Goal: Task Accomplishment & Management: Use online tool/utility

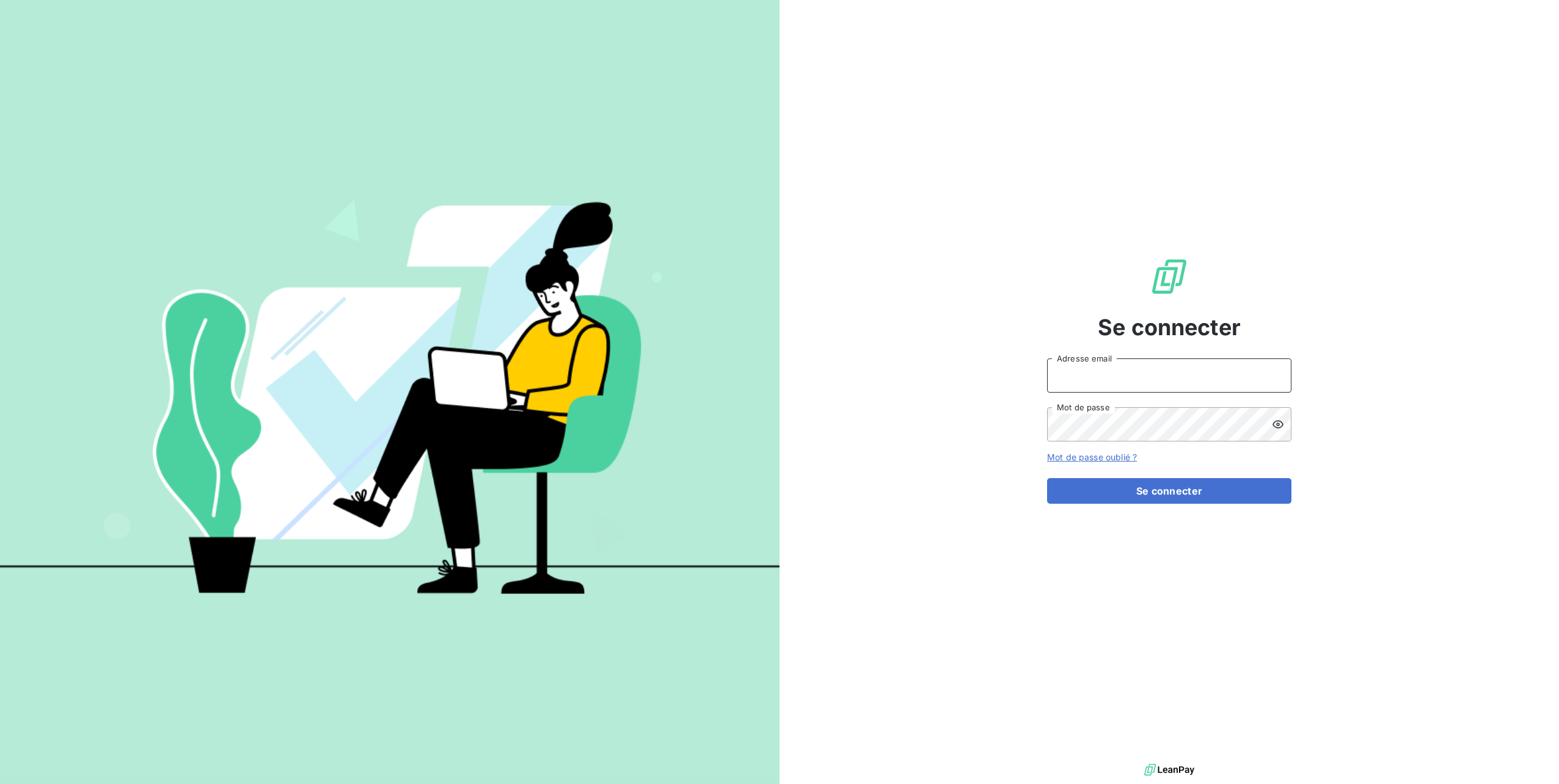
type input "[PERSON_NAME][EMAIL_ADDRESS][DOMAIN_NAME]"
click at [1275, 422] on icon at bounding box center [1278, 424] width 12 height 12
click at [1127, 486] on button "Se connecter" at bounding box center [1169, 491] width 244 height 25
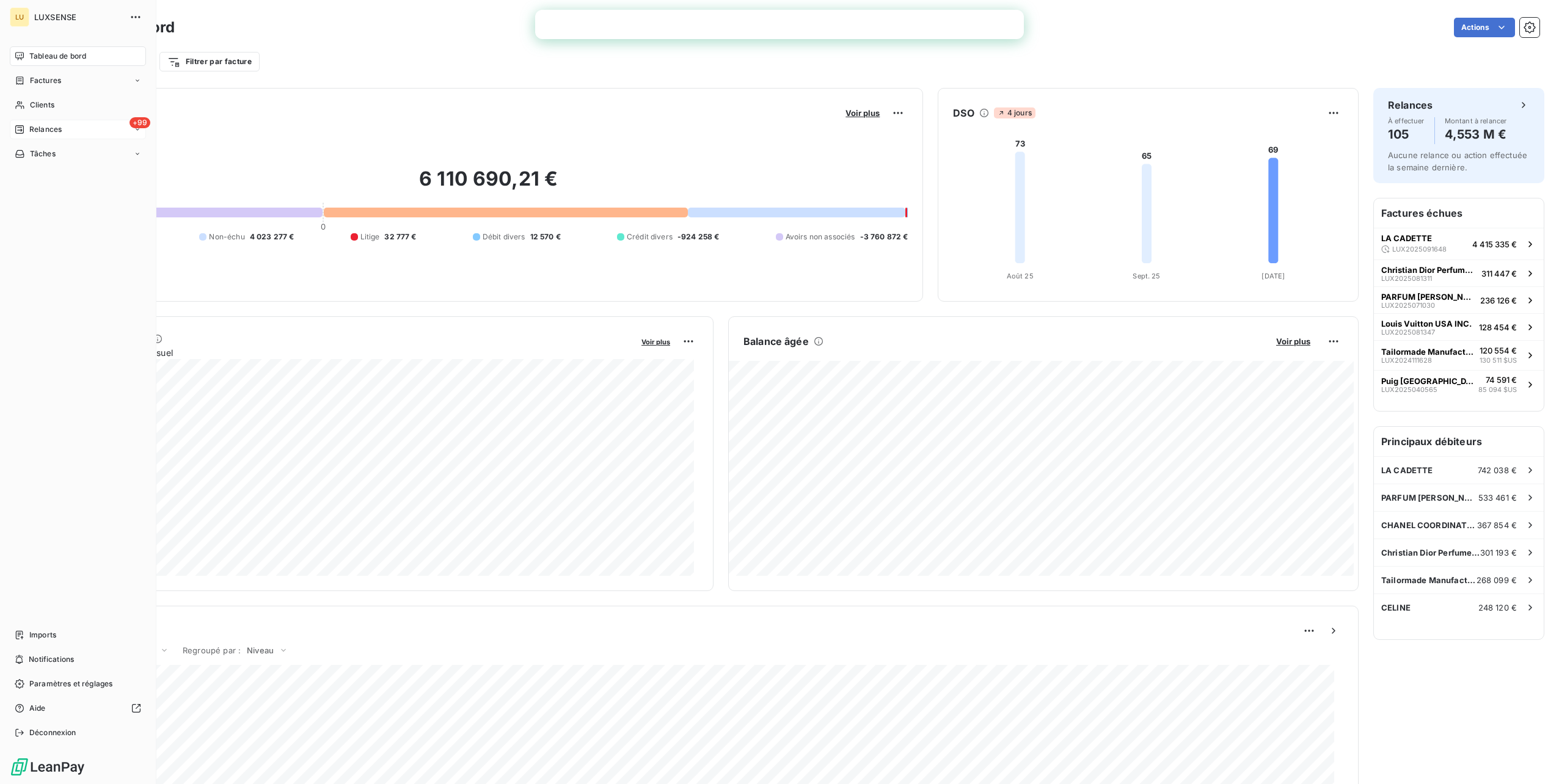
click at [42, 137] on div "+99 Relances" at bounding box center [77, 129] width 137 height 20
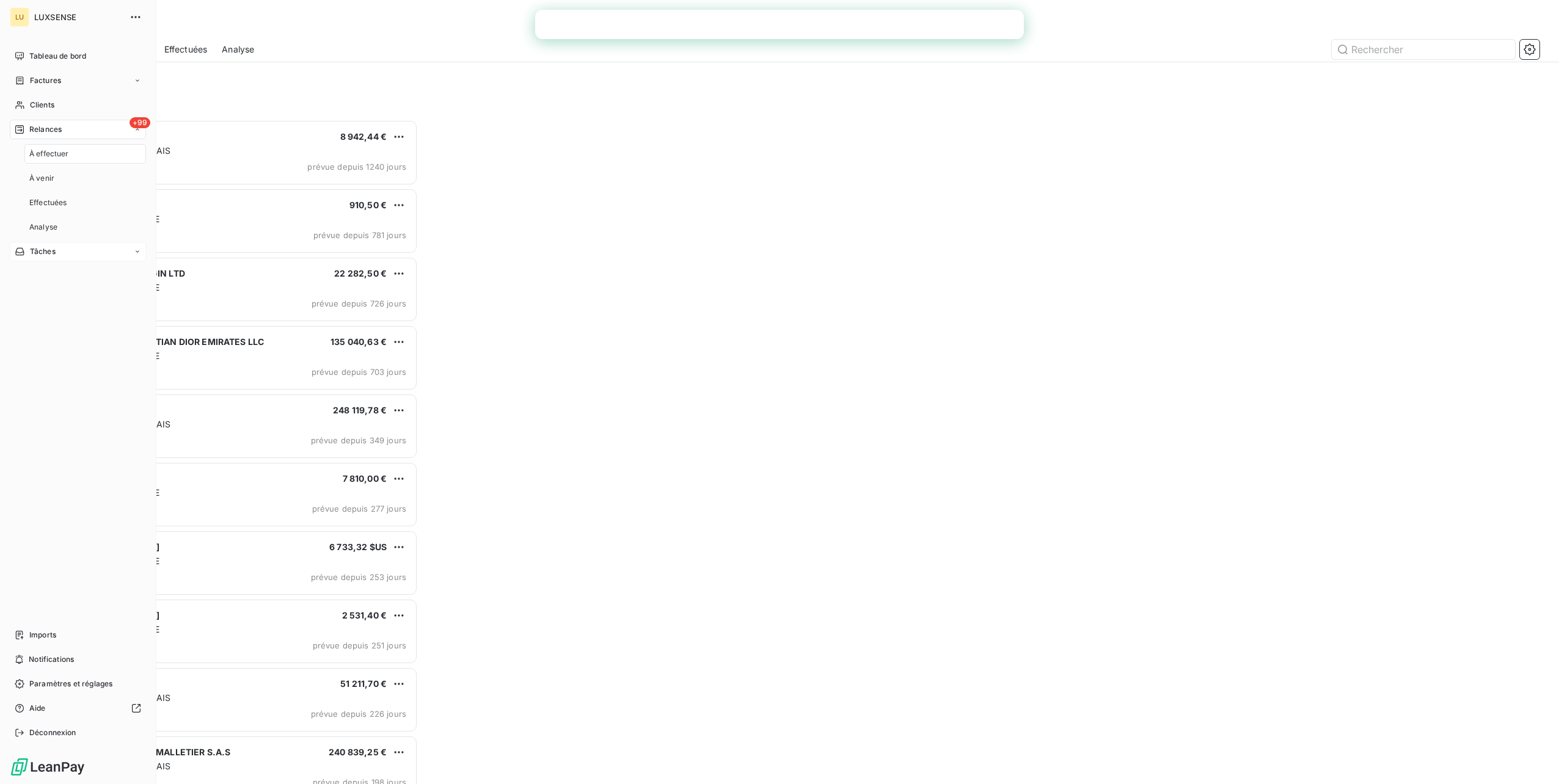
scroll to position [655, 350]
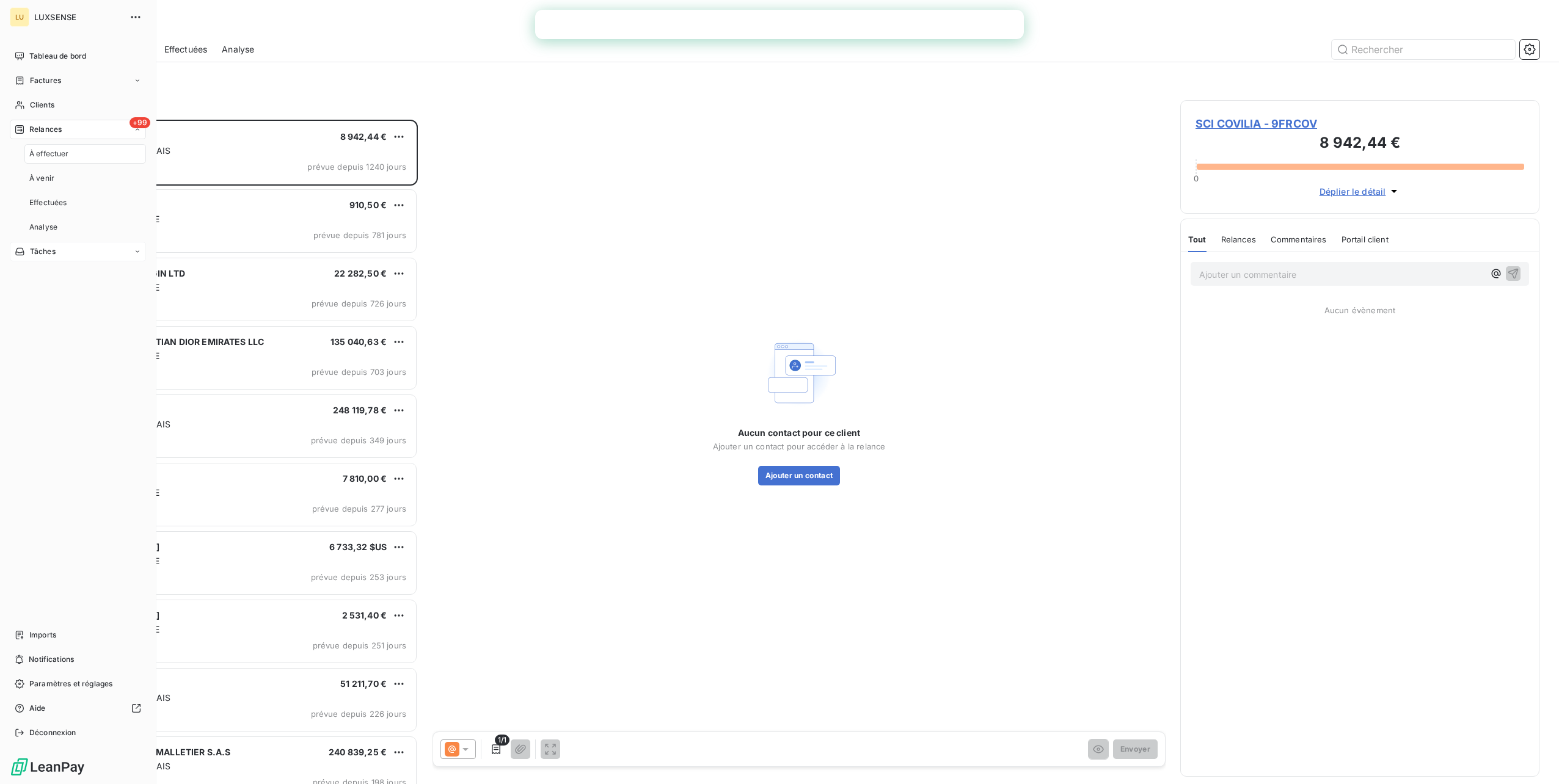
click at [47, 247] on span "Tâches" at bounding box center [43, 252] width 25 height 11
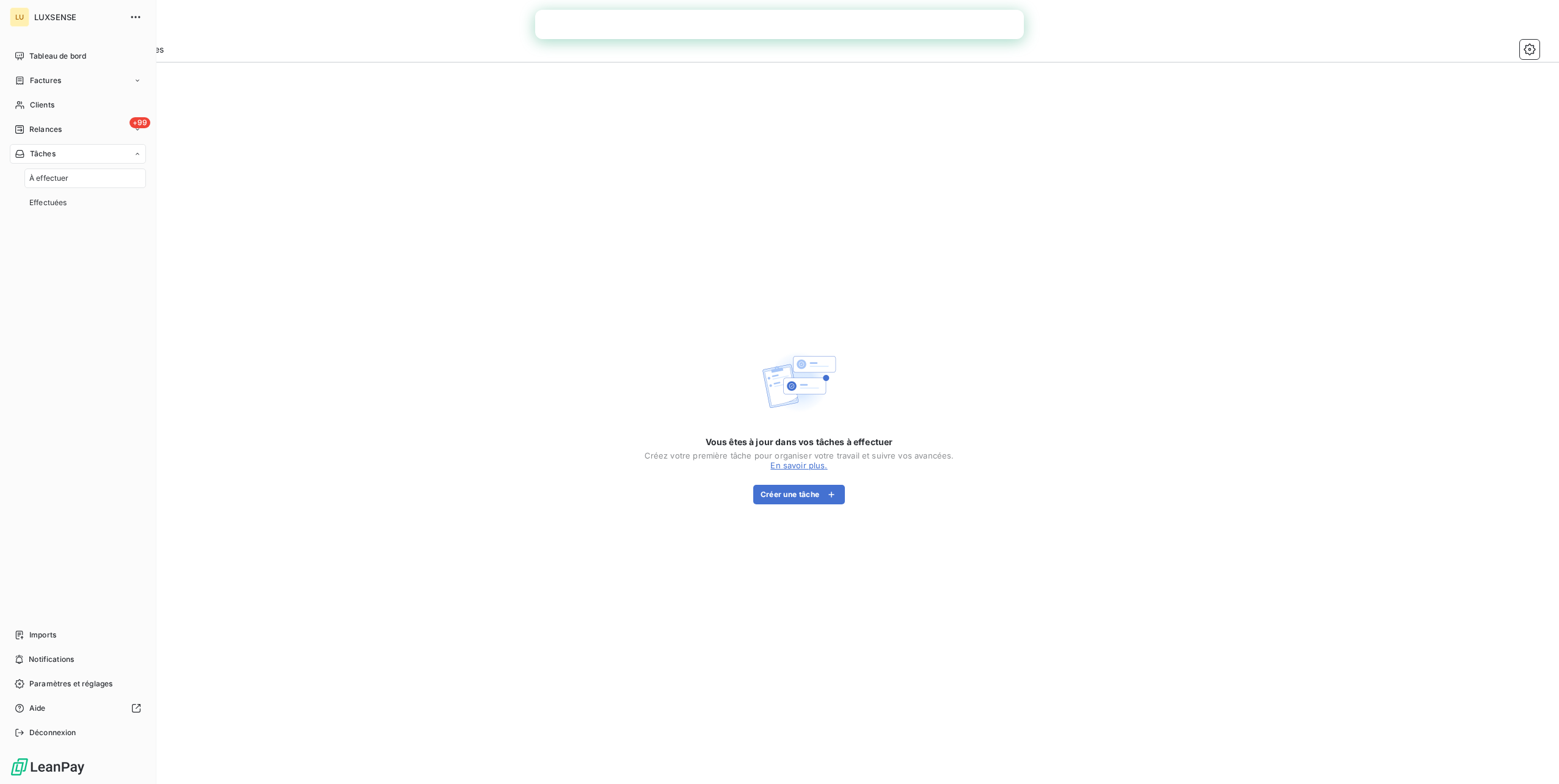
click at [54, 118] on nav "Tableau de bord Factures Clients +99 Relances Tâches À effectuer Effectuées" at bounding box center [77, 129] width 137 height 166
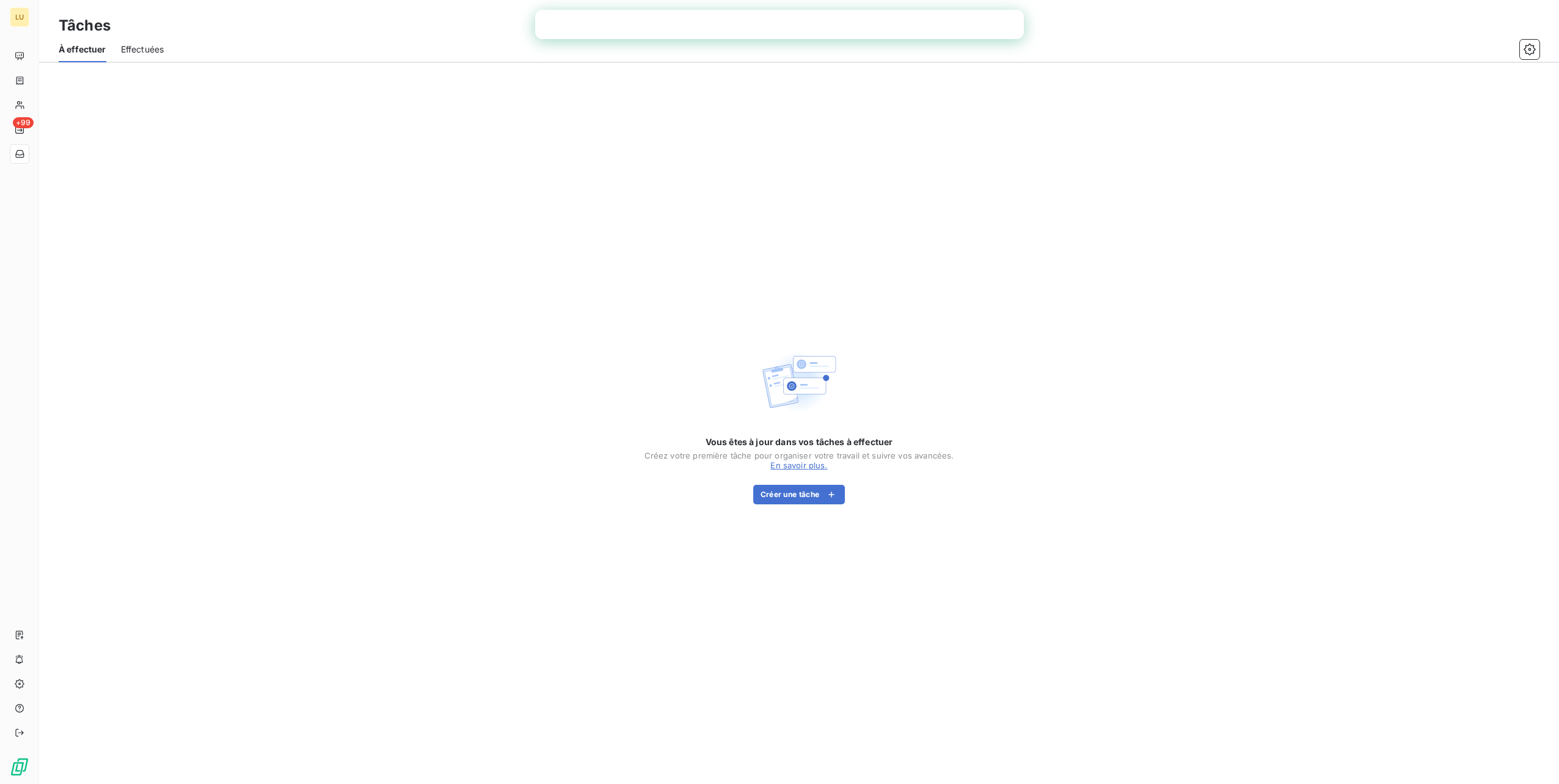
click at [154, 43] on span "Effectuées" at bounding box center [142, 49] width 43 height 12
click at [1525, 44] on icon "button" at bounding box center [1530, 49] width 12 height 12
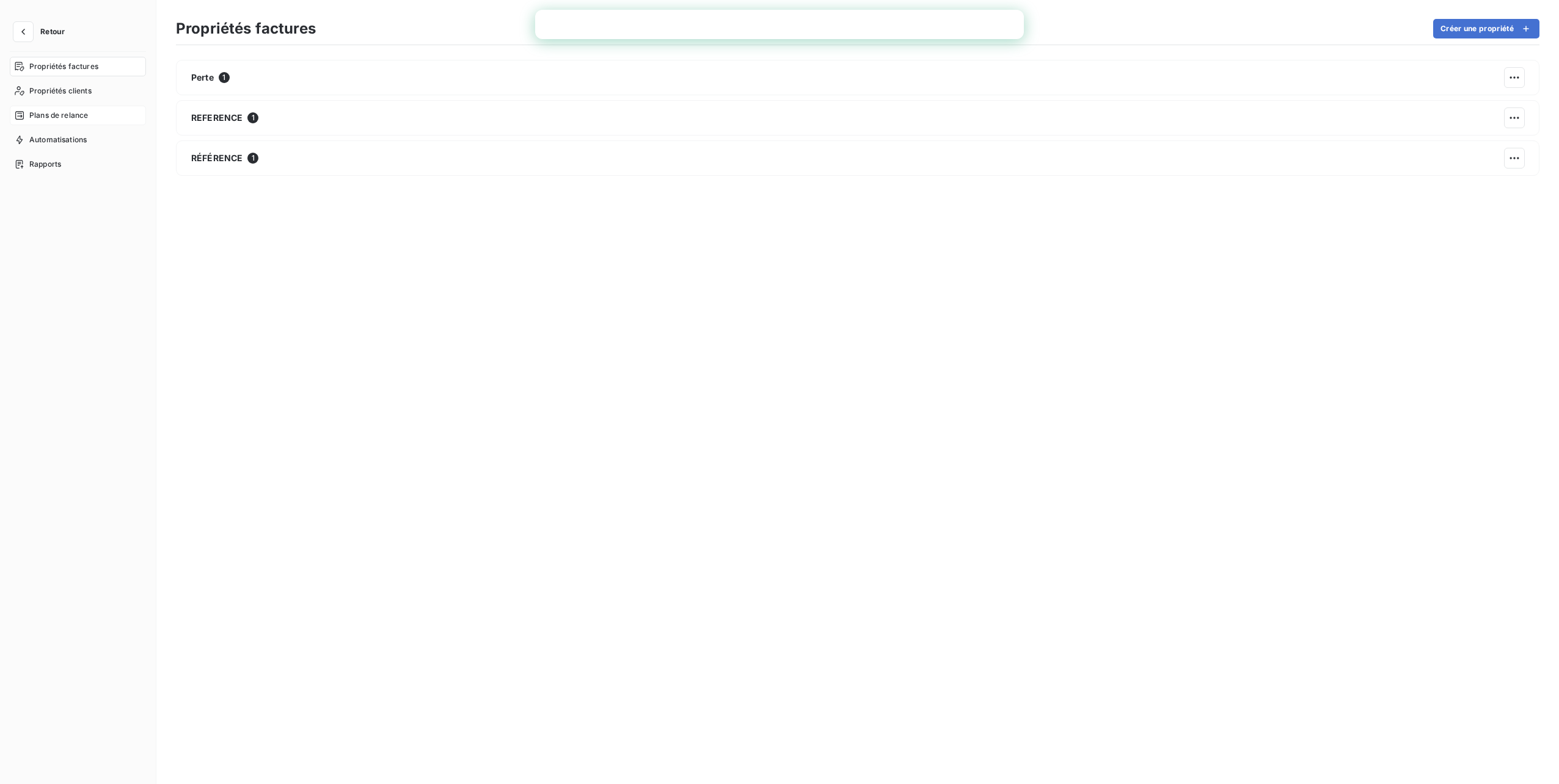
click at [72, 118] on span "Plans de relance" at bounding box center [58, 115] width 58 height 11
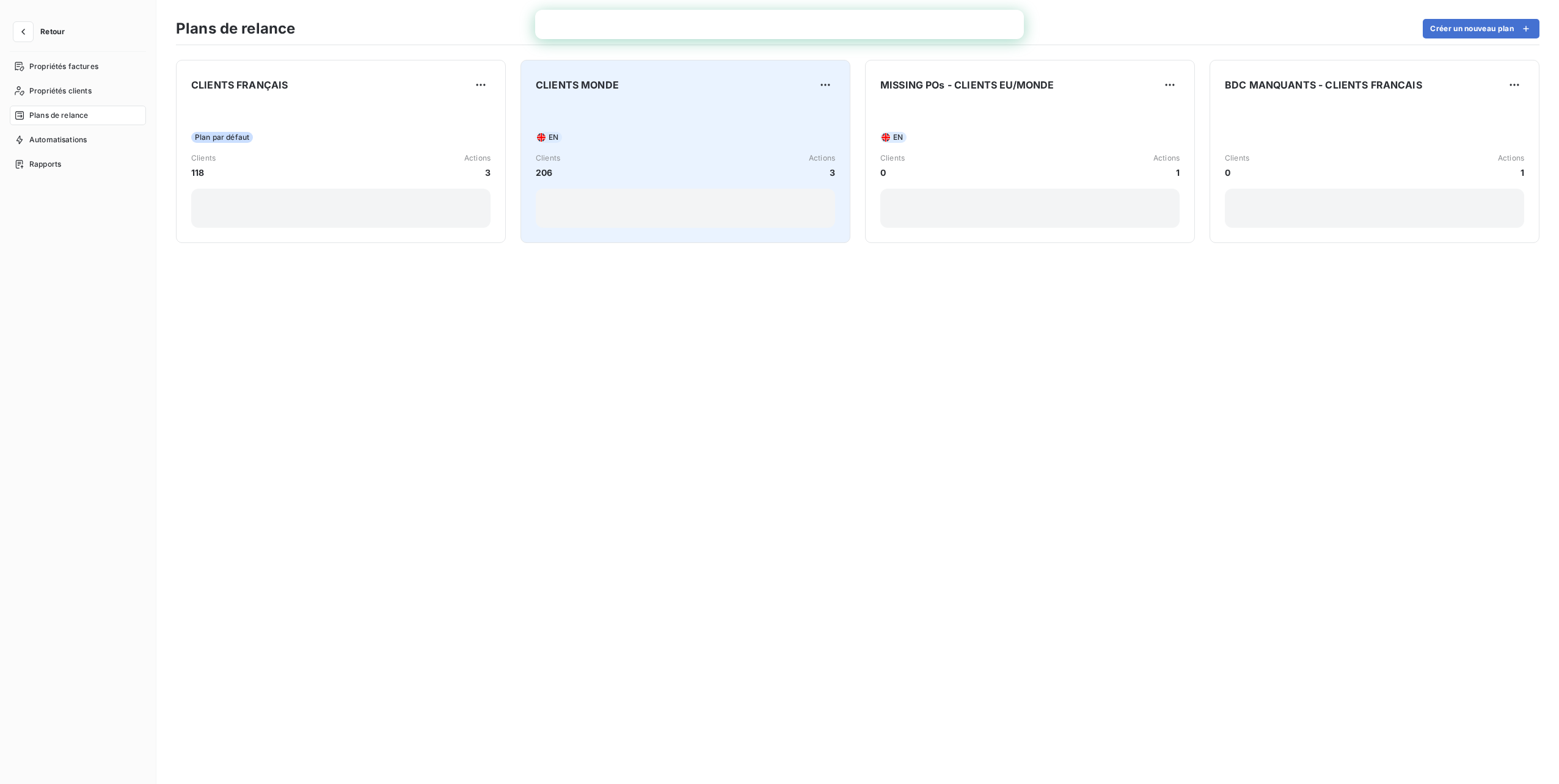
click at [610, 107] on div "EN Clients 206 Actions 3" at bounding box center [686, 166] width 299 height 123
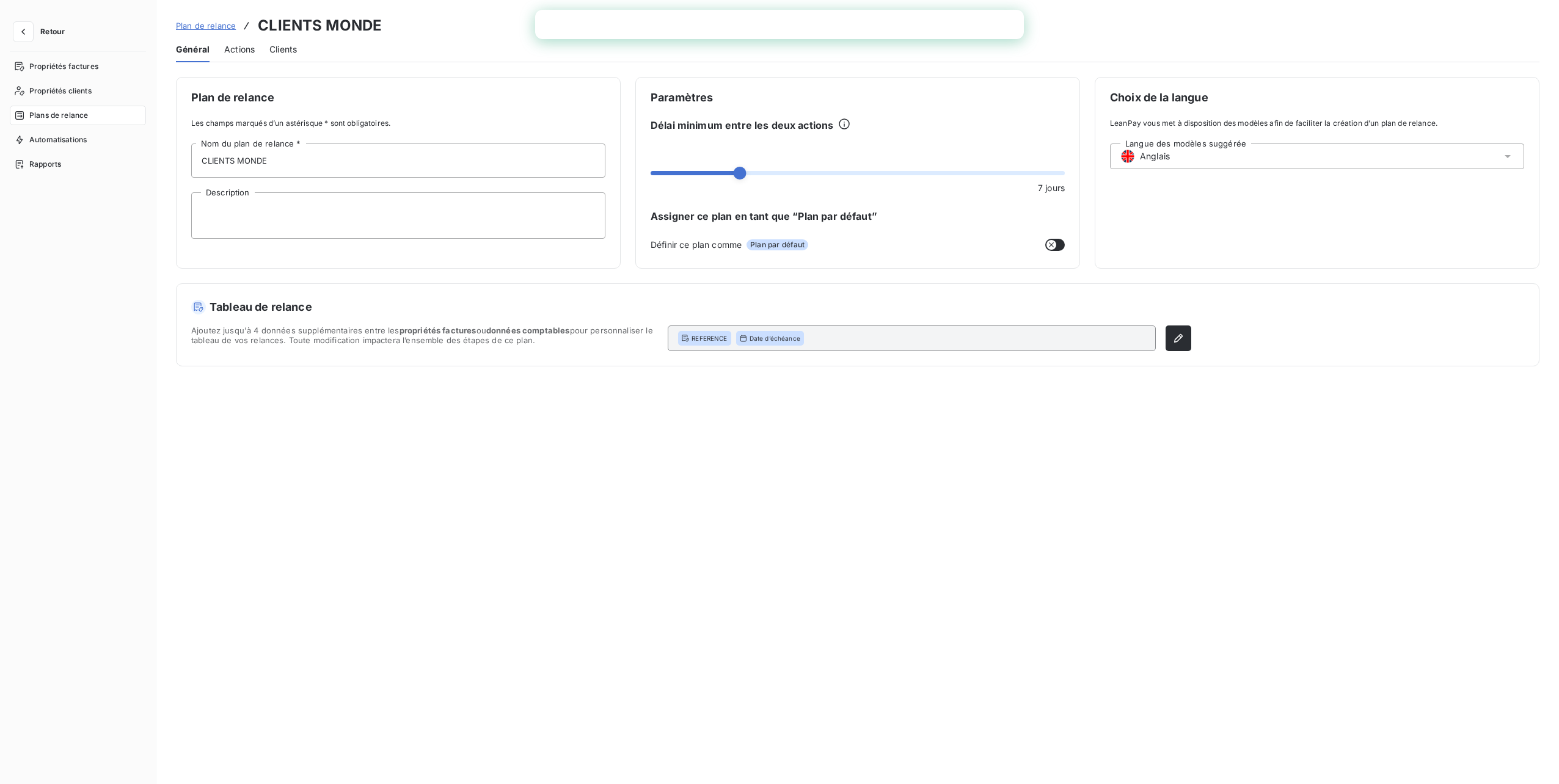
click at [233, 46] on span "Actions" at bounding box center [239, 49] width 31 height 12
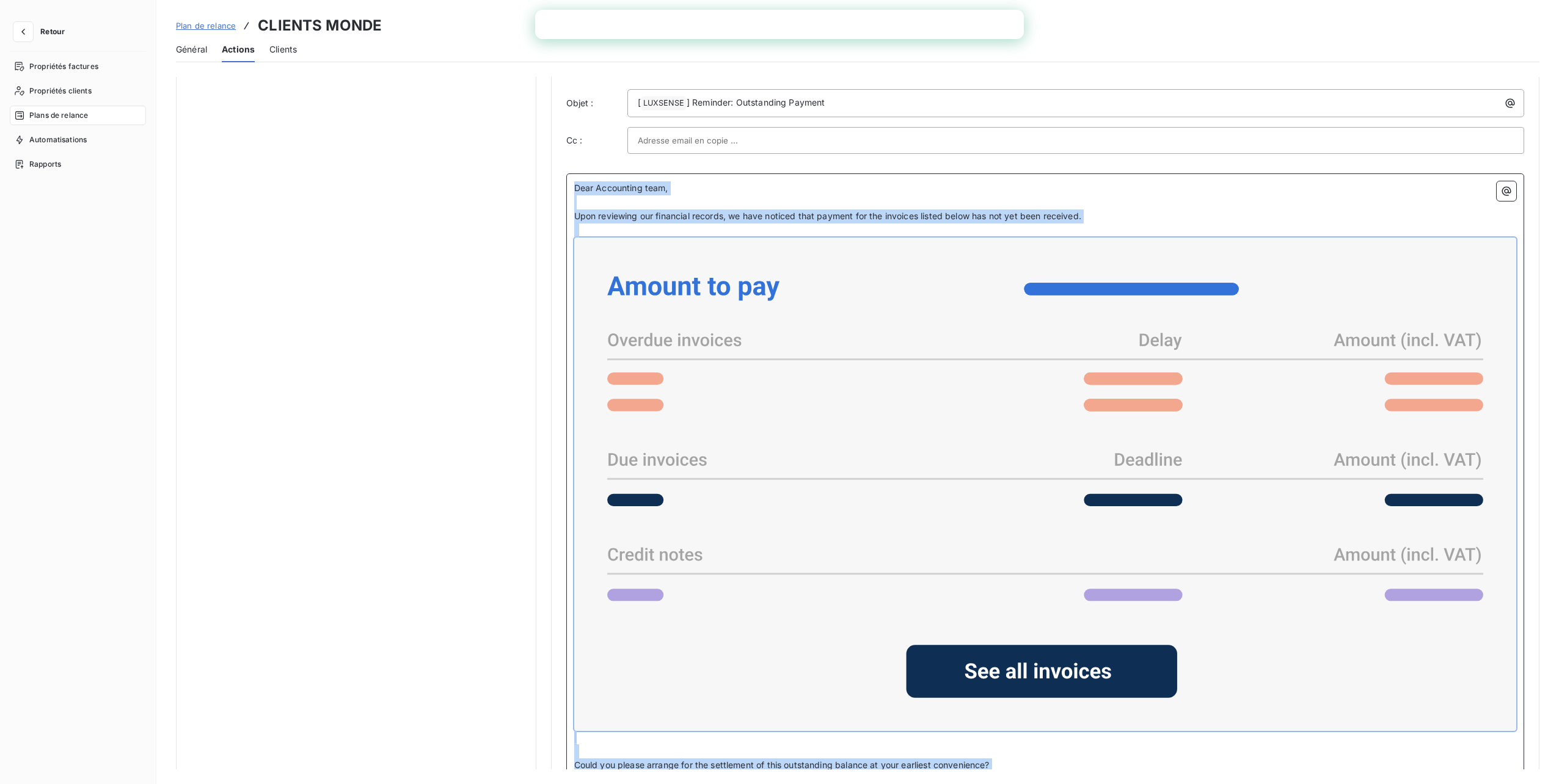
scroll to position [862, 0]
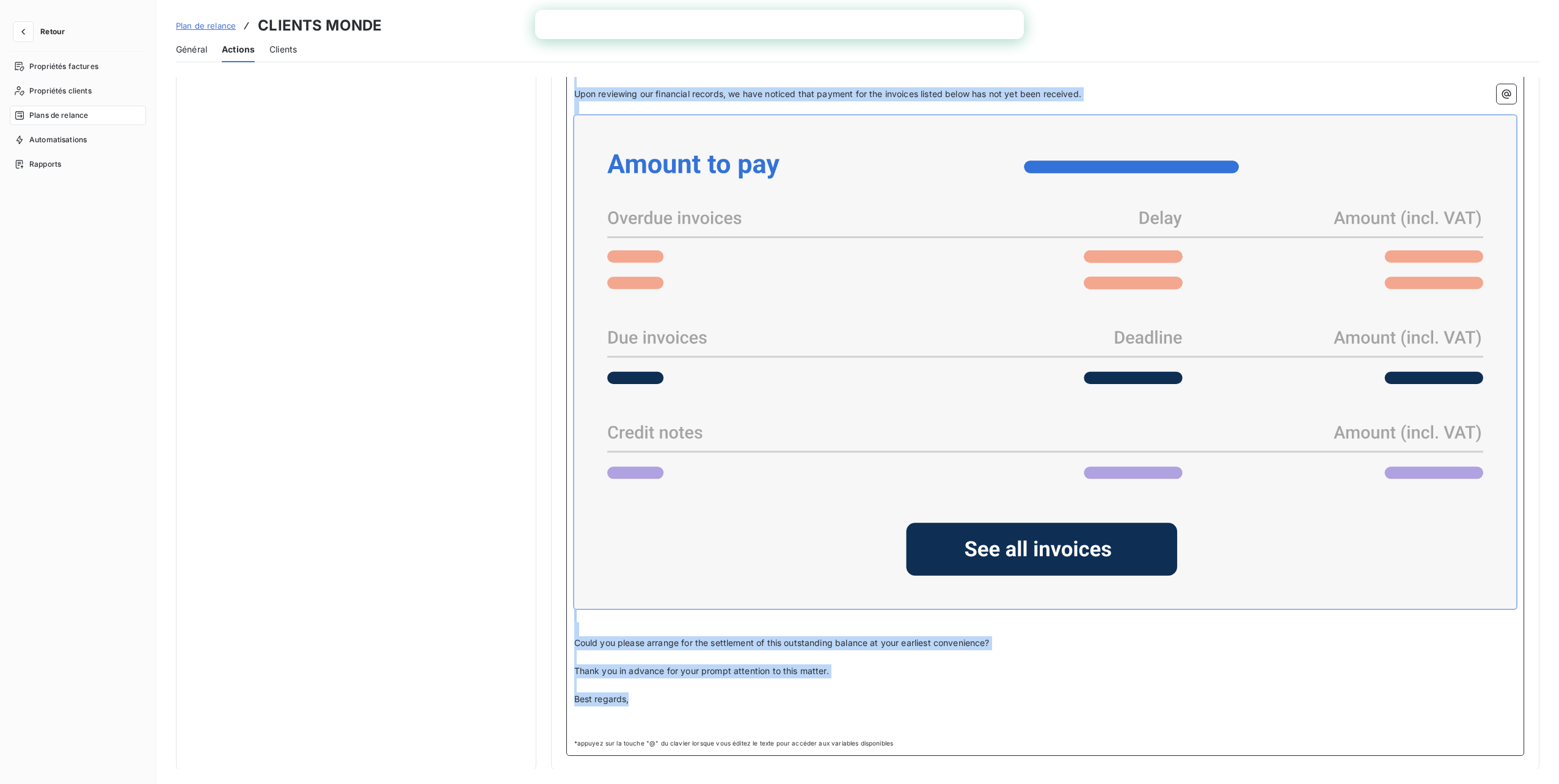
drag, startPoint x: 573, startPoint y: 185, endPoint x: 644, endPoint y: 695, distance: 514.9
click at [644, 695] on div "Dear Accounting team, ﻿ Upon reviewing our financial records, we have noticed t…" at bounding box center [1046, 396] width 943 height 675
copy div "Dear Accounting team, ﻿ Upon reviewing our financial records, we have noticed t…"
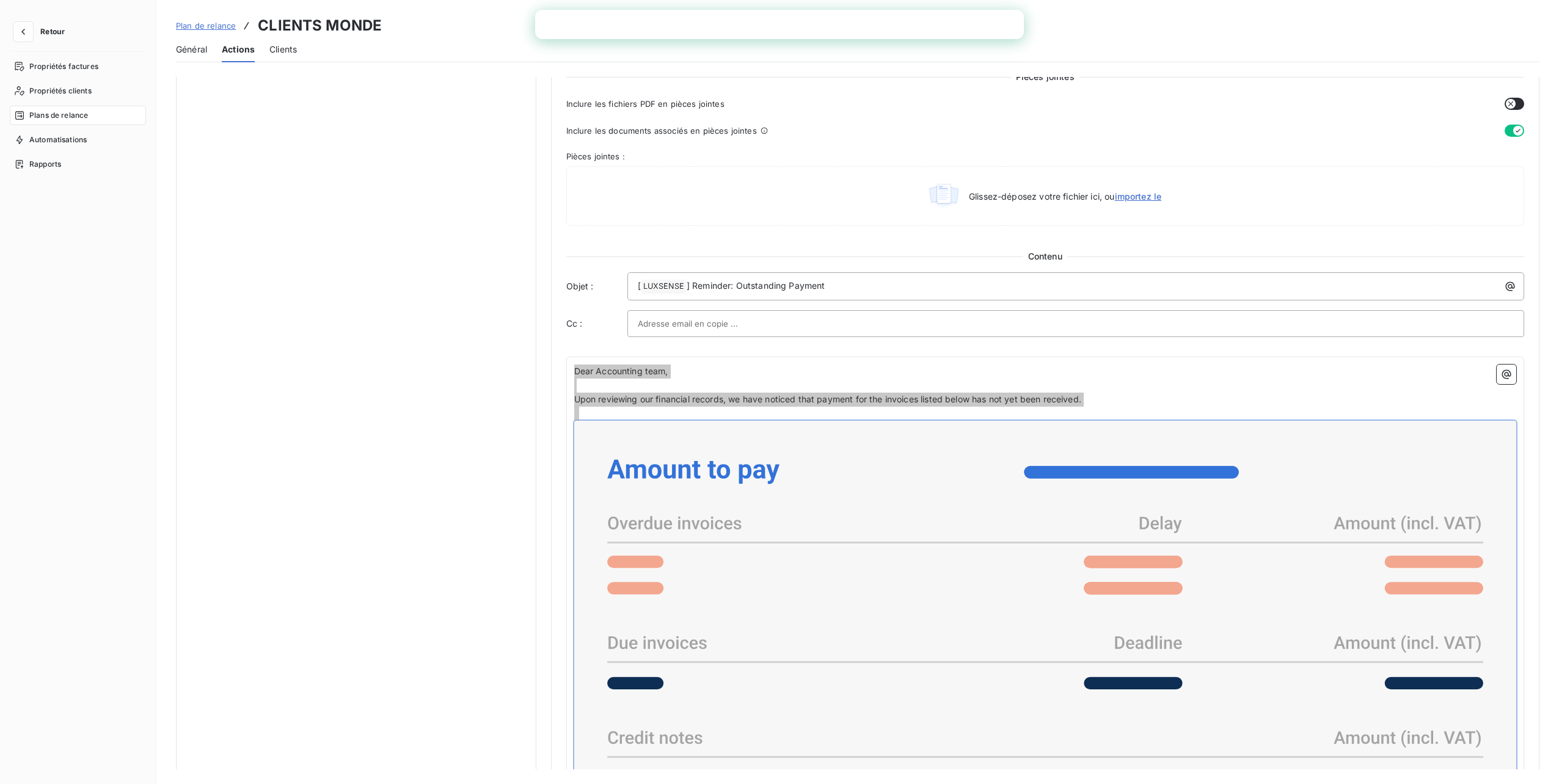
scroll to position [313, 0]
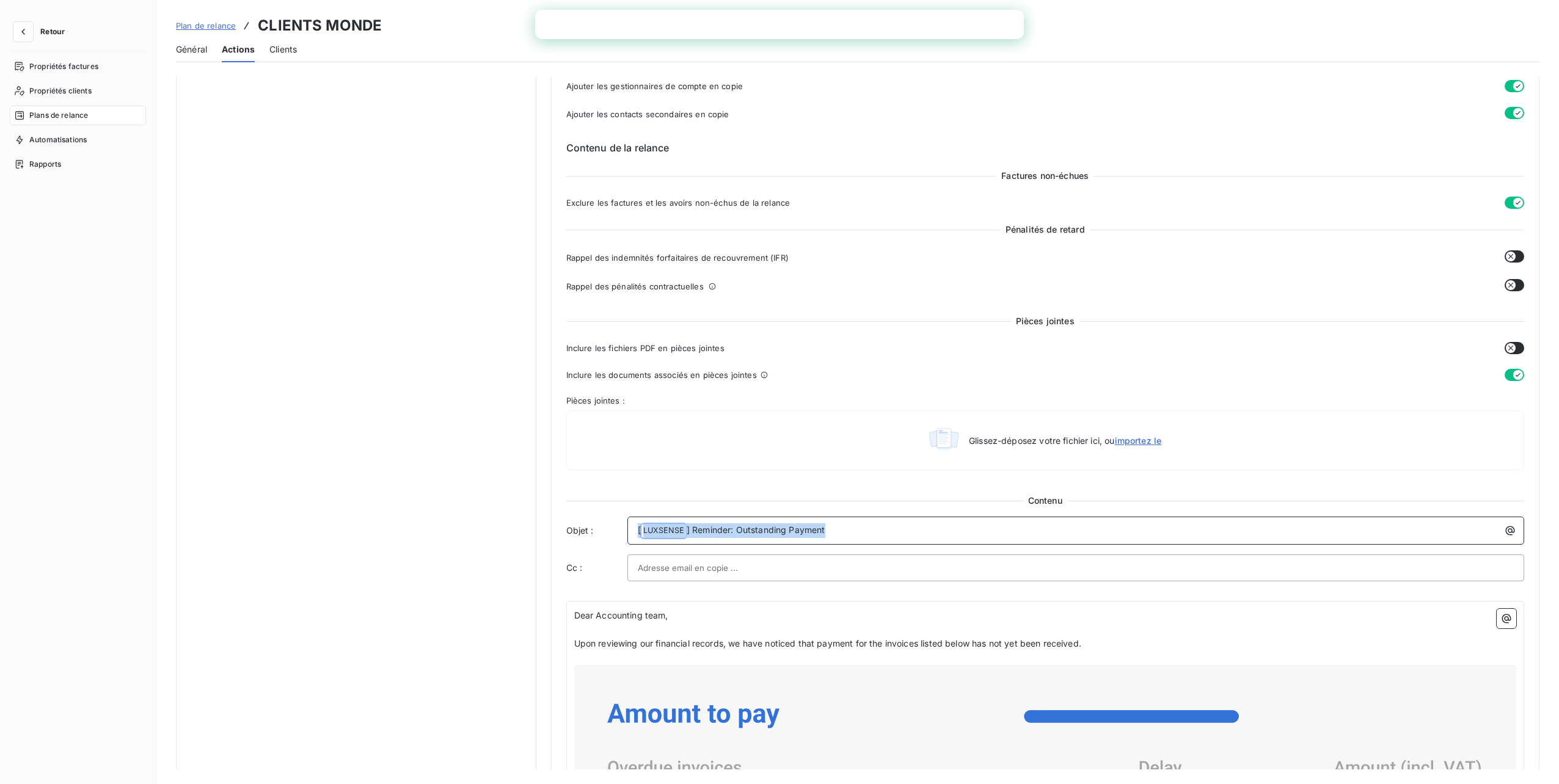
drag, startPoint x: 839, startPoint y: 535, endPoint x: 618, endPoint y: 533, distance: 221.0
click at [618, 533] on div "Objet : [ LUXSENSE ﻿ ] Reminder: Outstanding Payment" at bounding box center [1046, 531] width 959 height 28
copy p "[ LUXSENSE ﻿ ] Reminder: Outstanding Payment"
drag, startPoint x: 777, startPoint y: 534, endPoint x: 794, endPoint y: 532, distance: 17.1
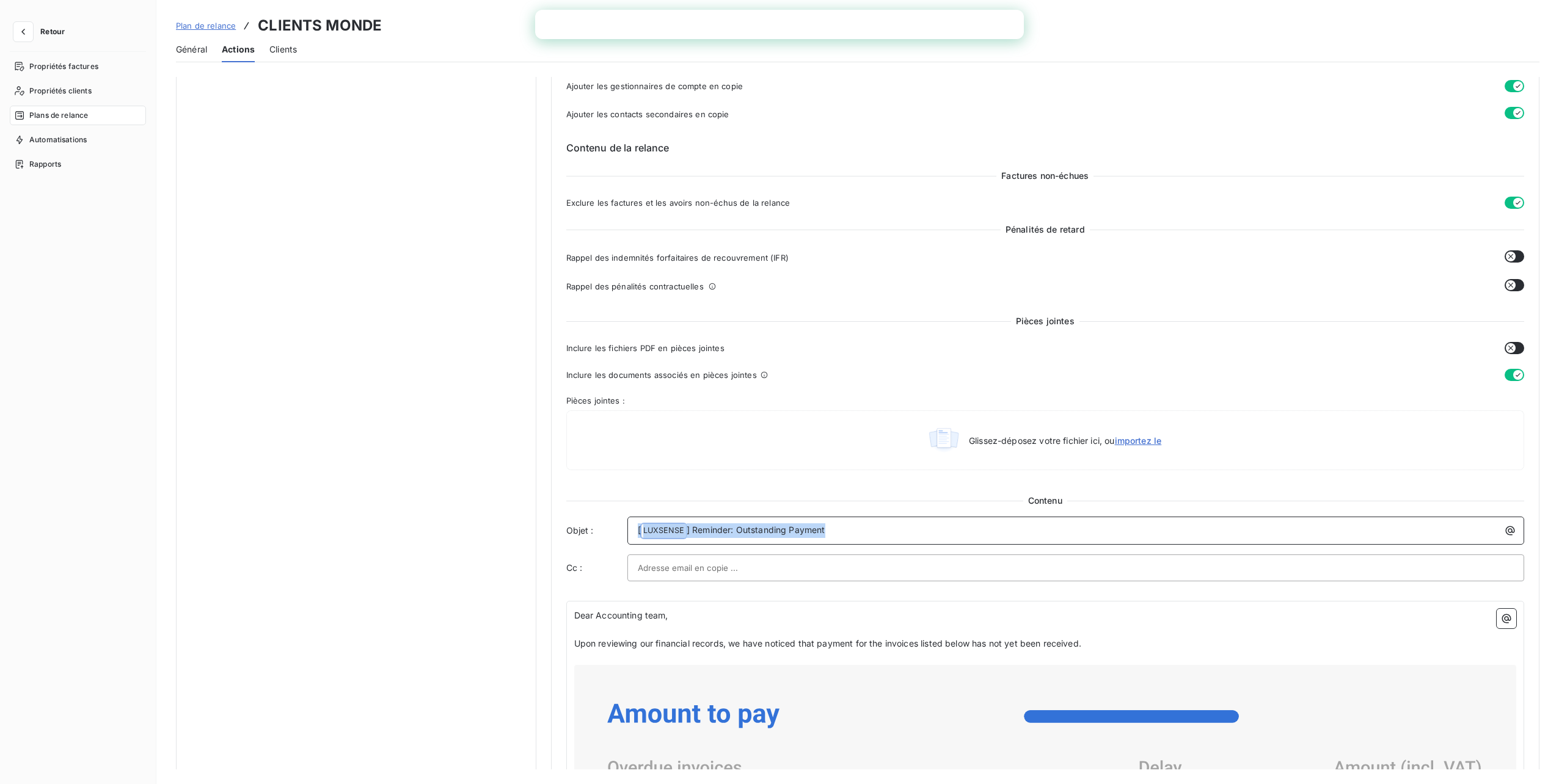
click at [777, 534] on span "] Reminder: Outstanding Payment" at bounding box center [757, 530] width 139 height 10
drag, startPoint x: 824, startPoint y: 531, endPoint x: 692, endPoint y: 533, distance: 132.0
click at [692, 533] on span "] Reminder: Outstanding Payment" at bounding box center [757, 530] width 139 height 10
copy span "Reminder: Outstanding Payment"
